Goal: Communication & Community: Share content

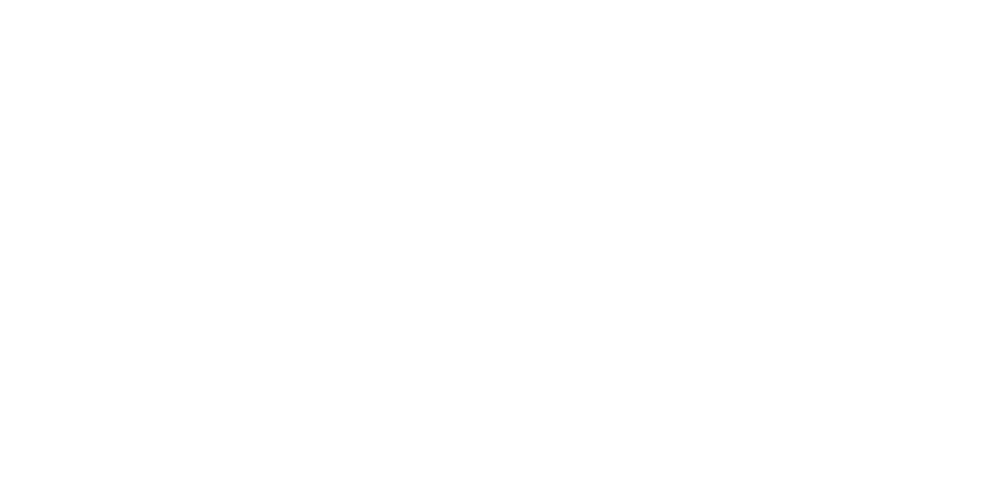
select select "*"
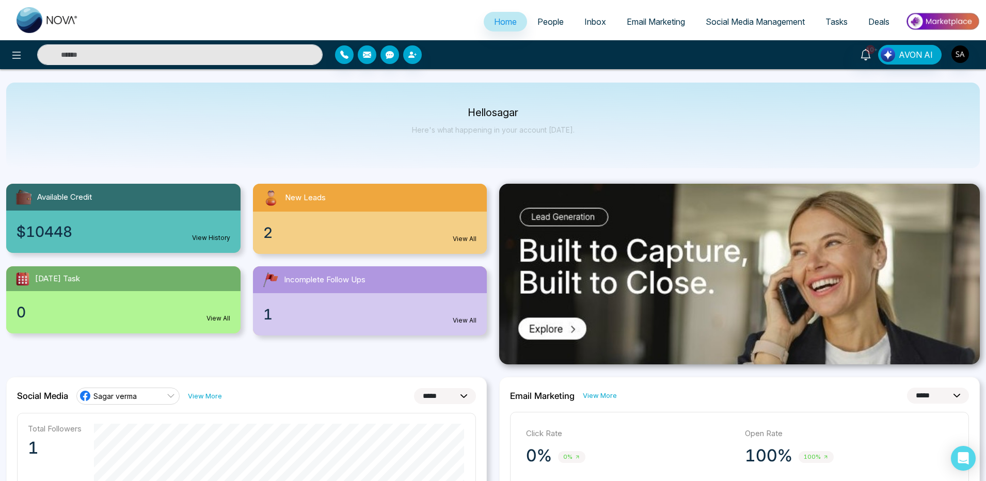
click at [556, 19] on span "People" at bounding box center [550, 22] width 26 height 10
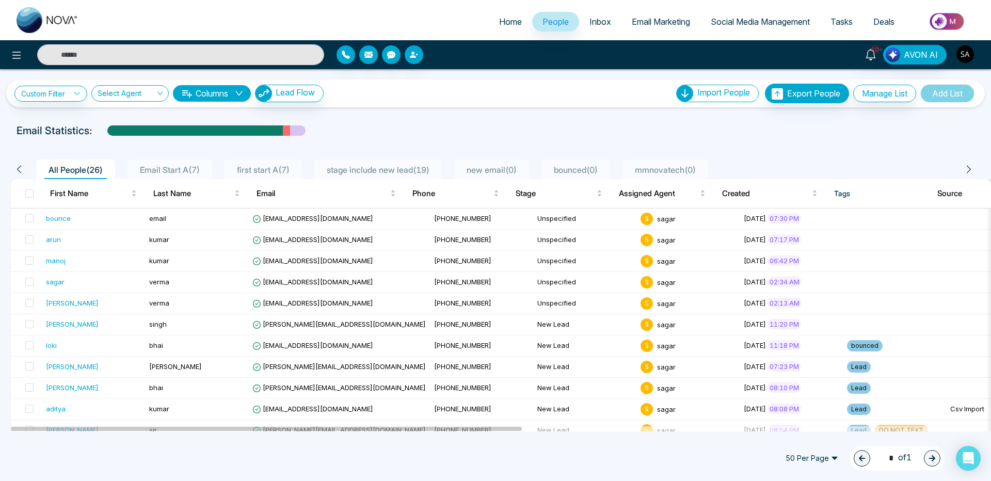
click at [967, 50] on img "button" at bounding box center [965, 54] width 18 height 18
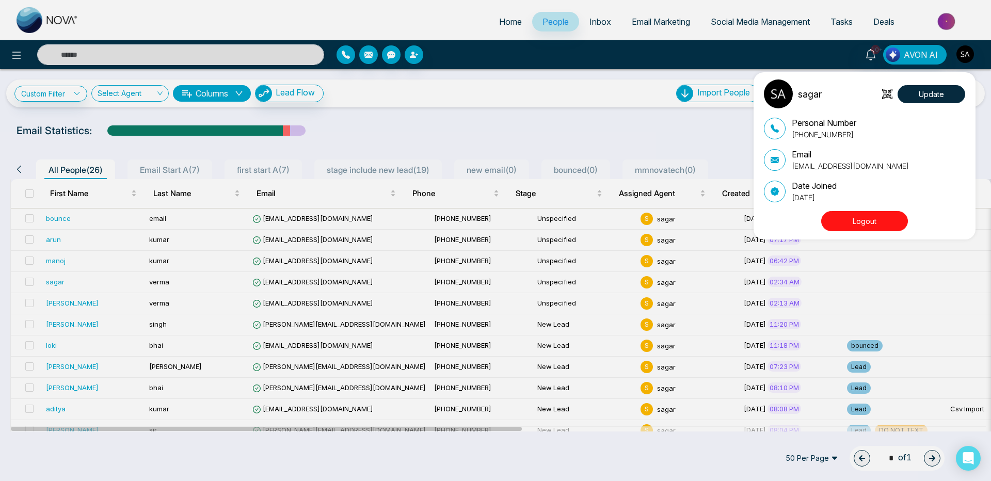
click at [967, 50] on div "sagar Update Personal Number [PHONE_NUMBER] Email [EMAIL_ADDRESS][DOMAIN_NAME] …" at bounding box center [495, 240] width 991 height 481
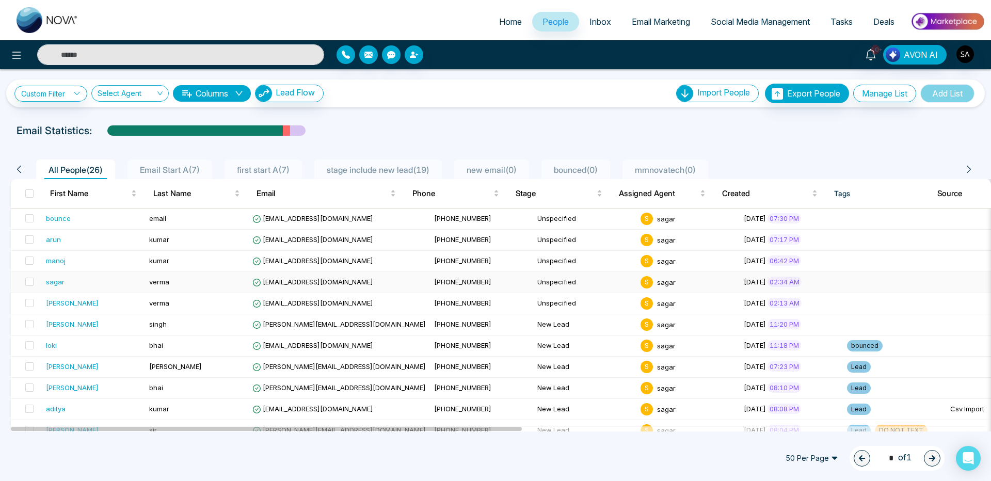
click at [53, 278] on div "sagar" at bounding box center [55, 282] width 19 height 10
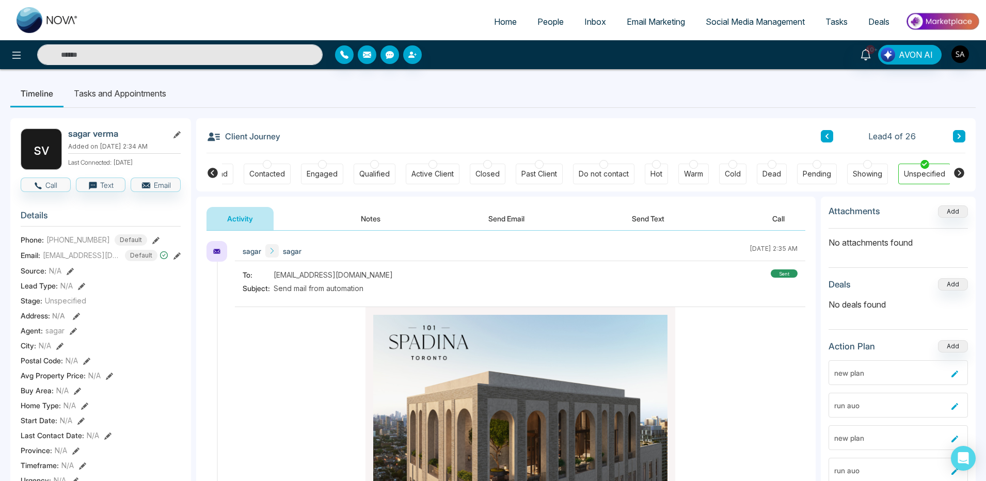
click at [554, 26] on span "People" at bounding box center [550, 22] width 26 height 10
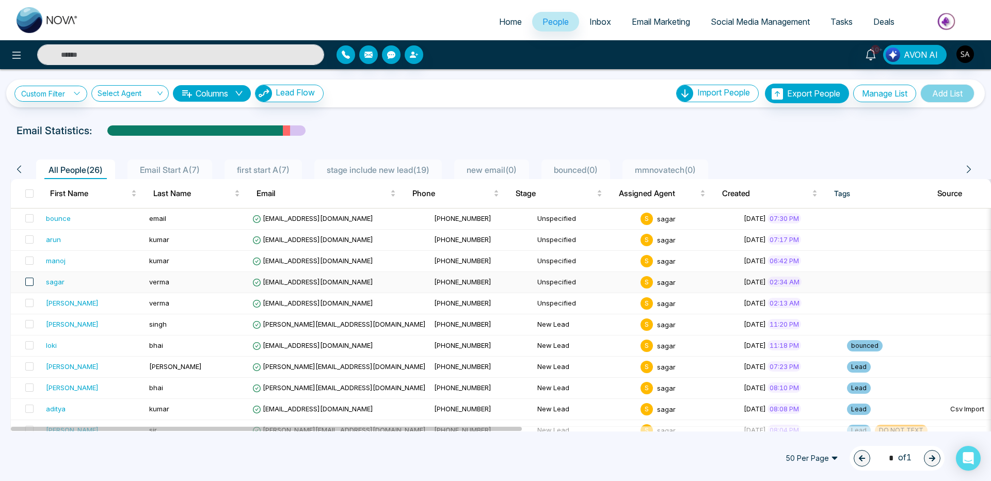
click at [30, 284] on span at bounding box center [29, 282] width 8 height 8
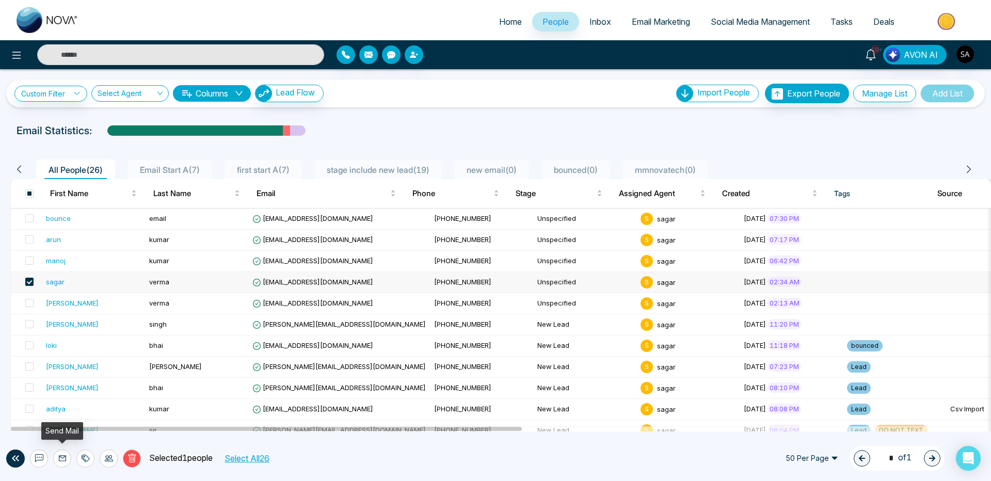
click at [60, 459] on icon at bounding box center [62, 458] width 8 height 8
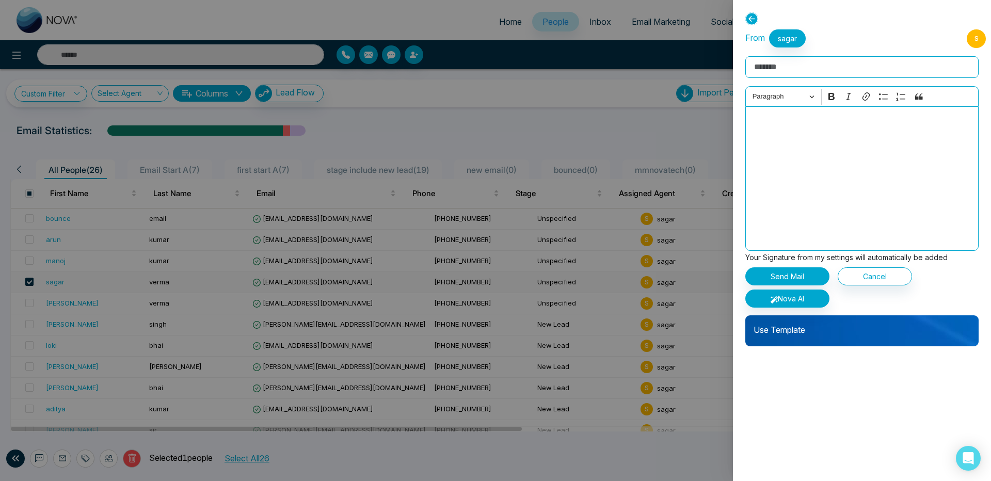
click at [825, 333] on p "Use Template" at bounding box center [861, 325] width 233 height 21
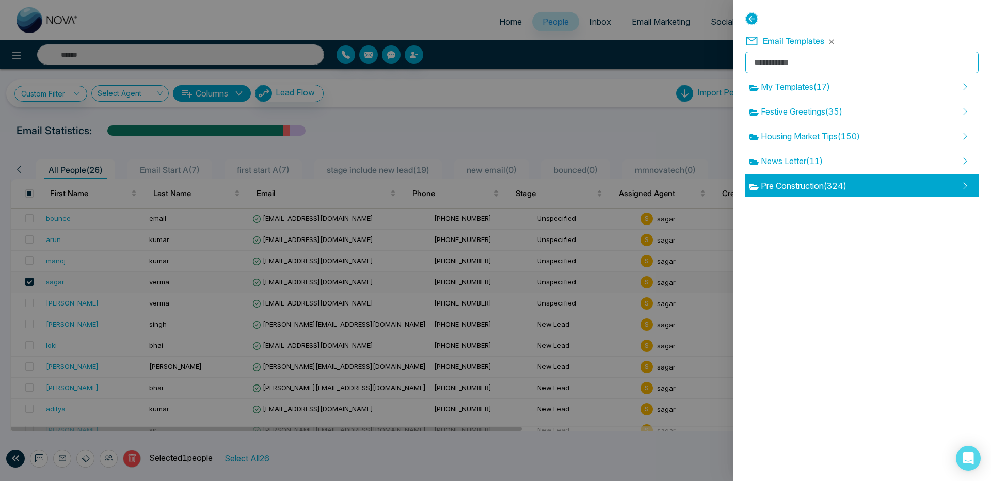
click at [792, 181] on span "Pre Construction ( 324 )" at bounding box center [797, 186] width 97 height 12
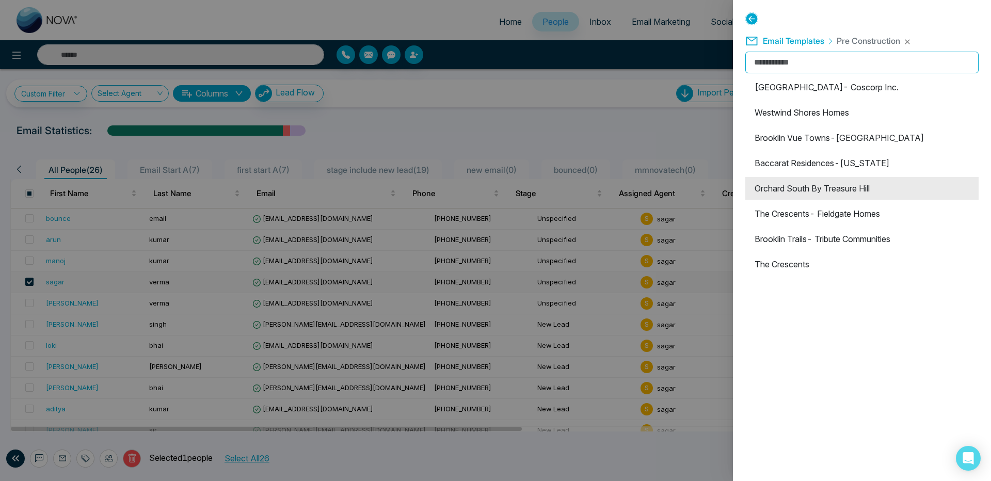
click at [780, 190] on li "Orchard South By Treasure Hill" at bounding box center [861, 188] width 233 height 23
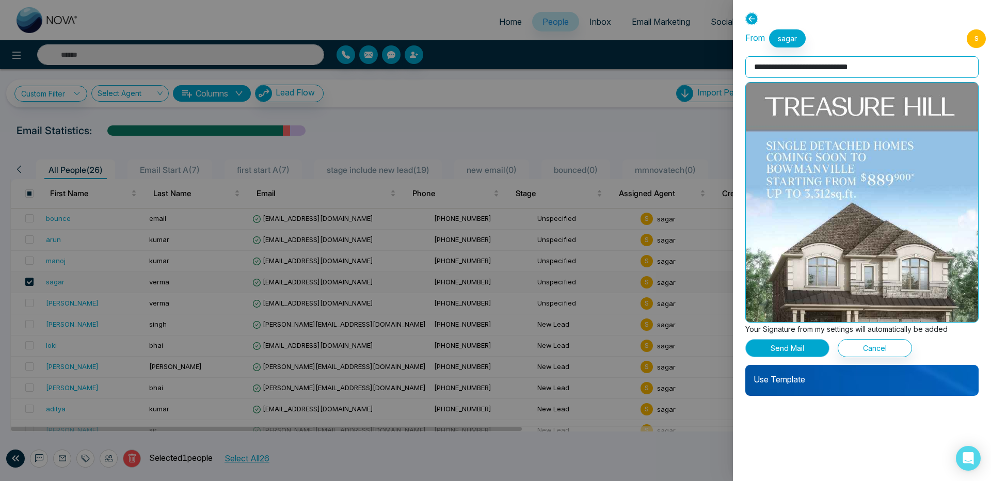
click at [780, 351] on button "Send Mail" at bounding box center [787, 348] width 84 height 18
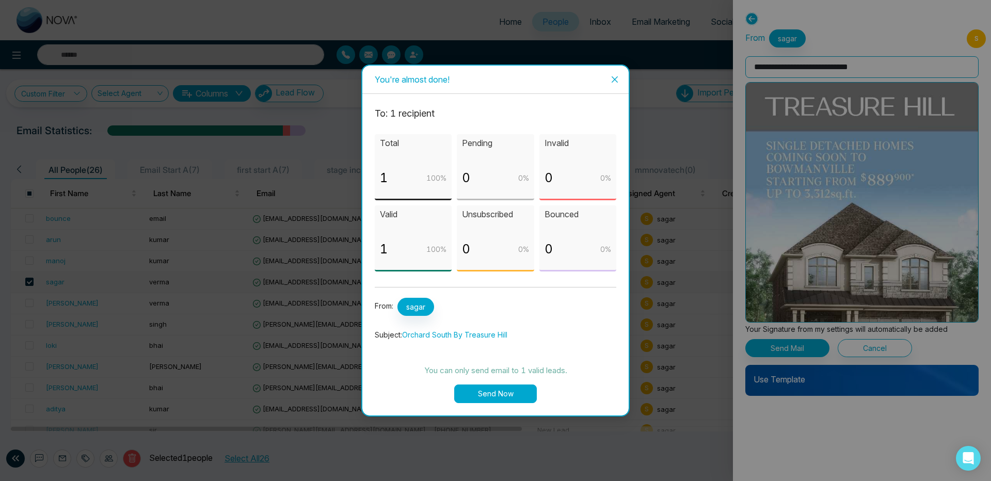
click at [491, 389] on button "Send Now" at bounding box center [495, 393] width 83 height 19
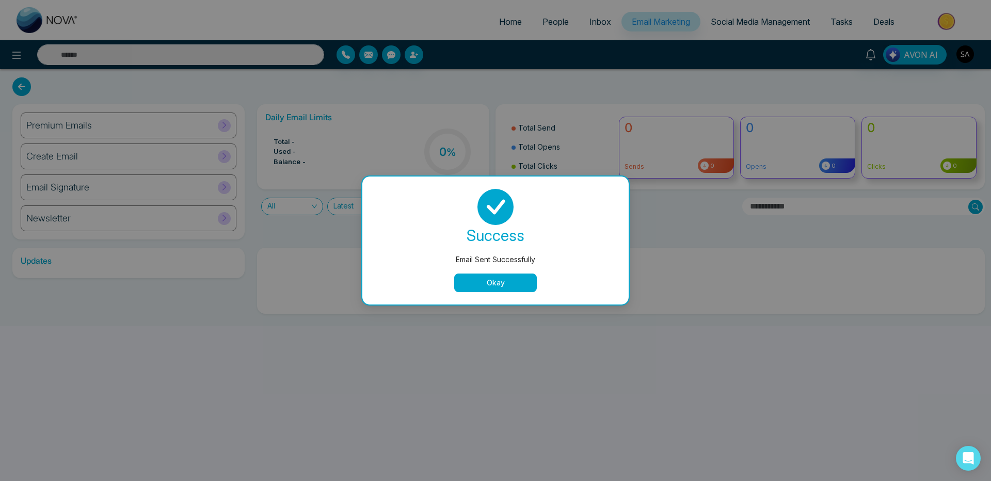
click at [501, 287] on button "Okay" at bounding box center [495, 282] width 83 height 19
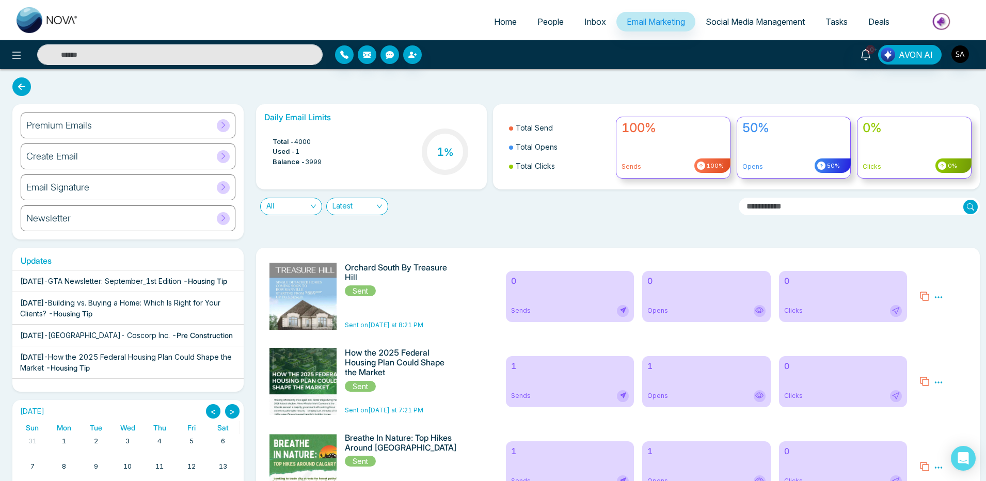
click at [537, 24] on span "People" at bounding box center [550, 22] width 26 height 10
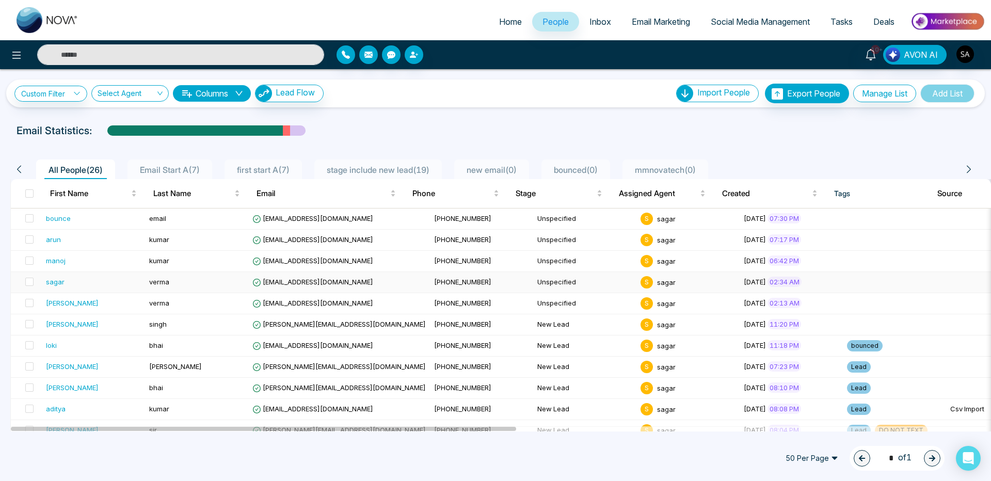
click at [53, 284] on div "sagar" at bounding box center [55, 282] width 19 height 10
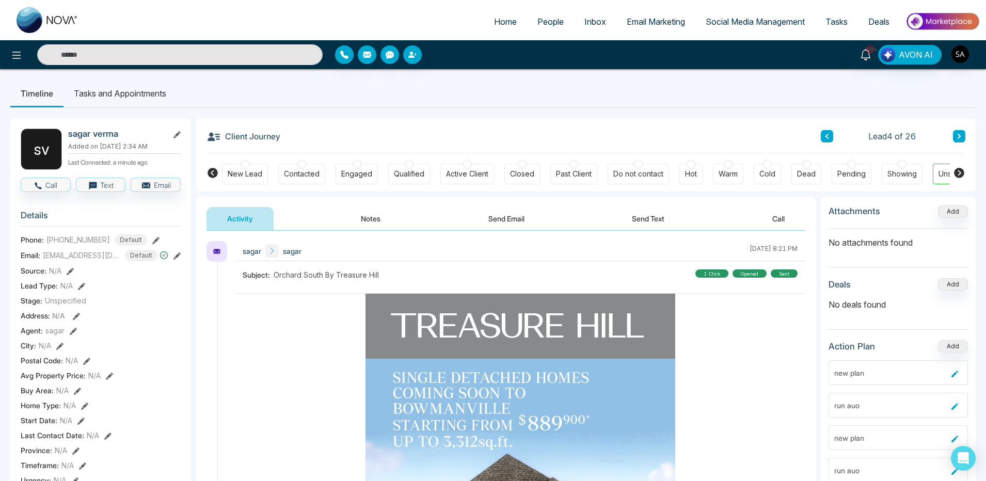
click at [489, 28] on link "Home" at bounding box center [505, 22] width 43 height 20
select select "*"
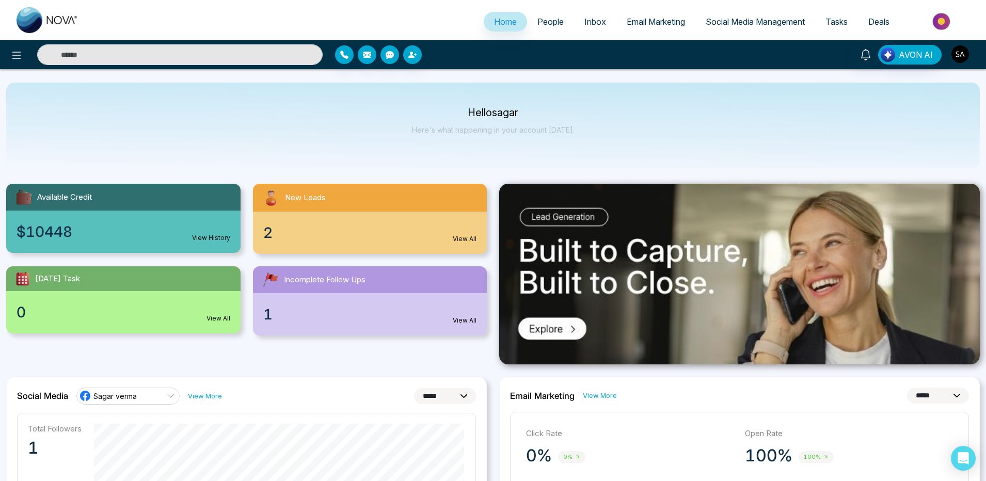
click at [956, 58] on img "button" at bounding box center [960, 54] width 18 height 18
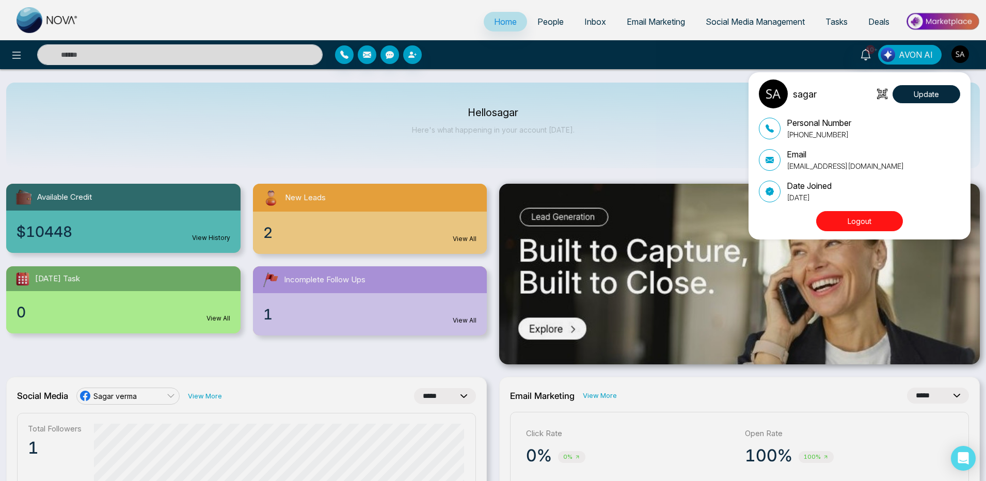
click at [840, 219] on button "Logout" at bounding box center [859, 221] width 87 height 20
click at [857, 215] on button "Logout" at bounding box center [859, 221] width 87 height 20
